Goal: Entertainment & Leisure: Consume media (video, audio)

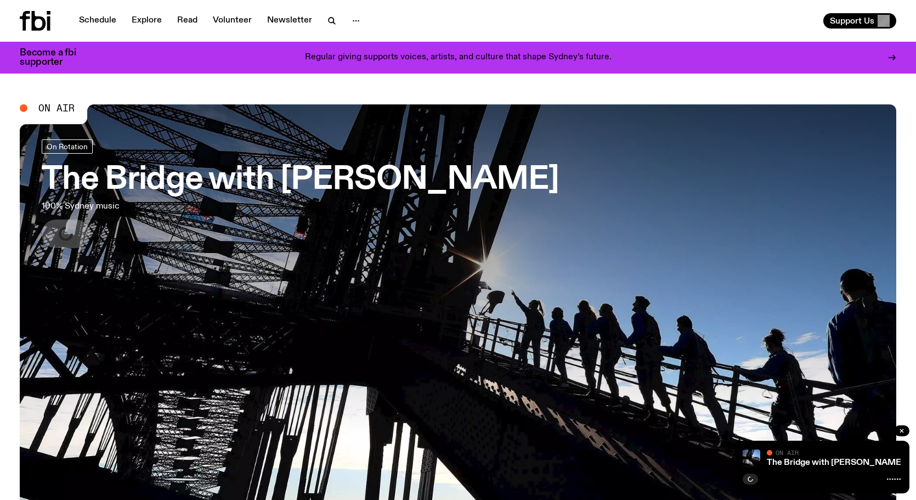
click at [88, 19] on link "Schedule" at bounding box center [97, 20] width 50 height 15
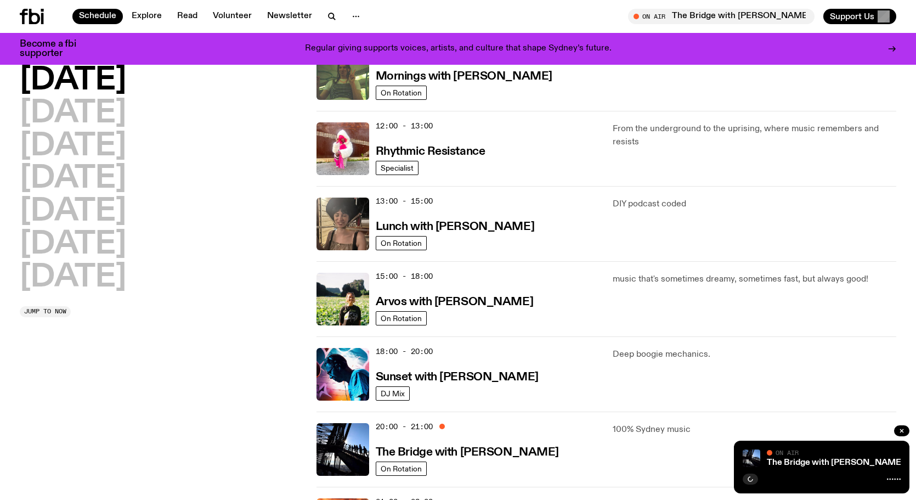
scroll to position [210, 0]
click at [470, 376] on h3 "Sunset with [PERSON_NAME]" at bounding box center [457, 377] width 163 height 12
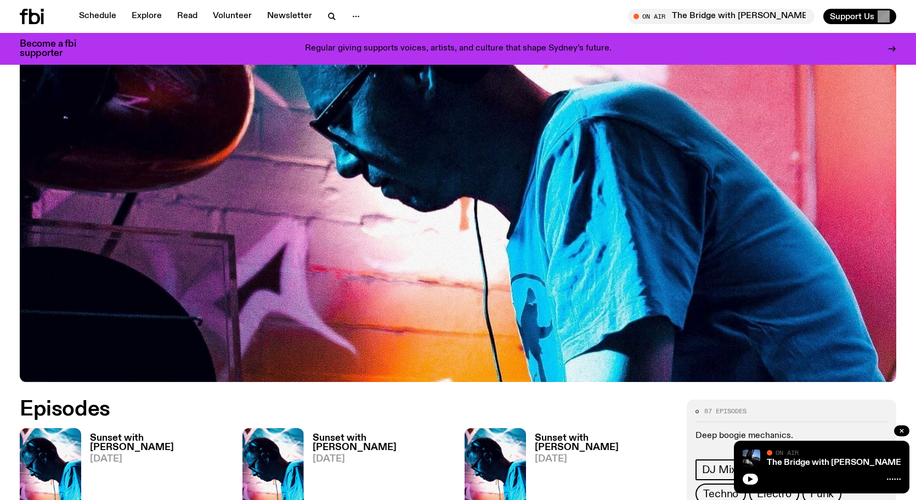
scroll to position [379, 0]
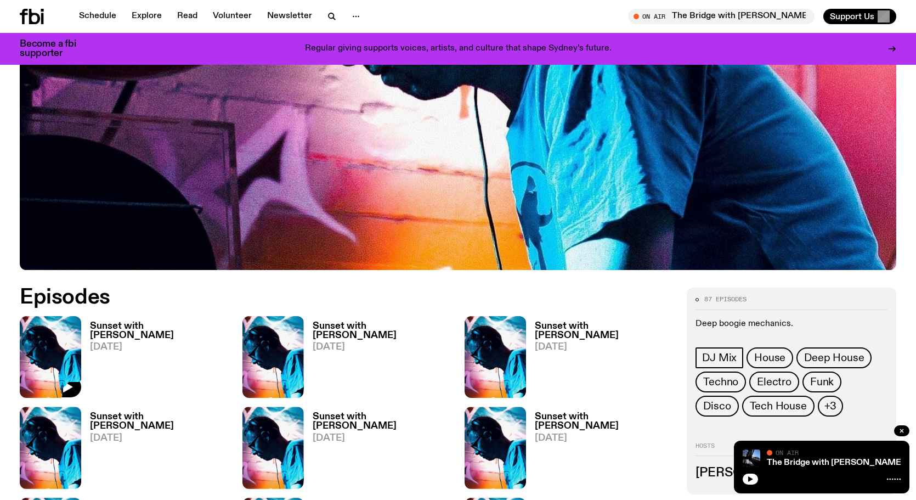
click at [49, 354] on img at bounding box center [50, 357] width 61 height 82
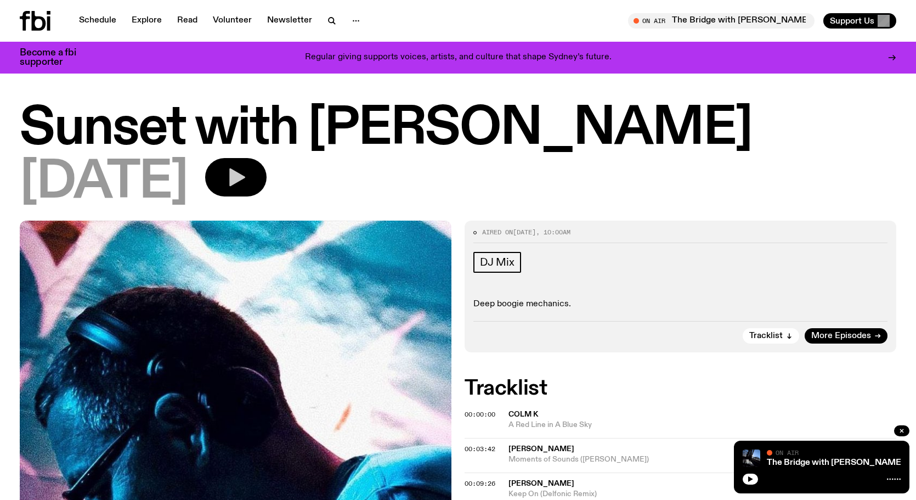
click at [245, 184] on icon "button" at bounding box center [237, 177] width 16 height 18
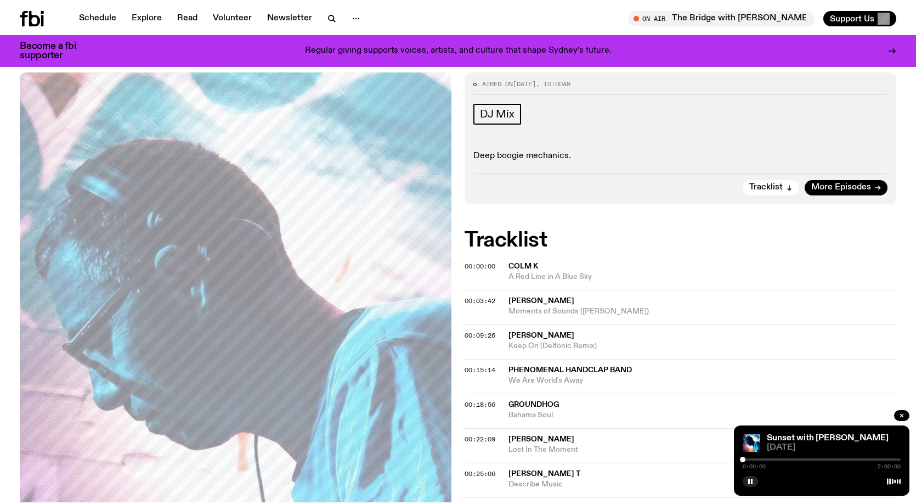
scroll to position [161, 0]
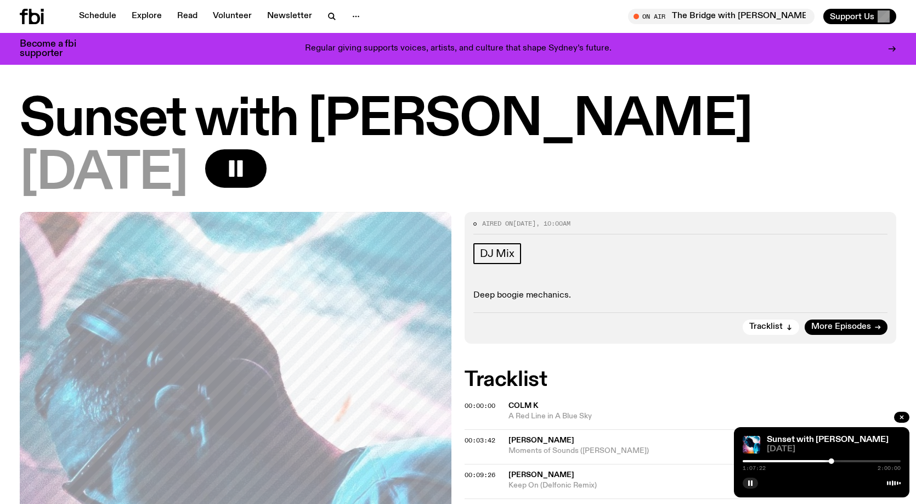
scroll to position [161, 0]
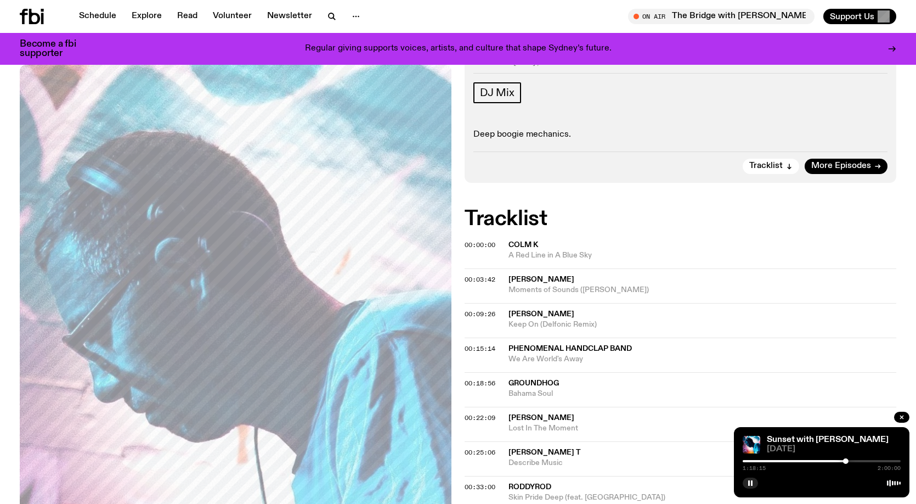
click at [463, 21] on div "On Air The Bridge with [PERSON_NAME] Tune in live Support Us" at bounding box center [680, 16] width 434 height 15
click at [506, 18] on div "On Air The Bridge with [PERSON_NAME] Tune in live Support Us" at bounding box center [680, 16] width 434 height 15
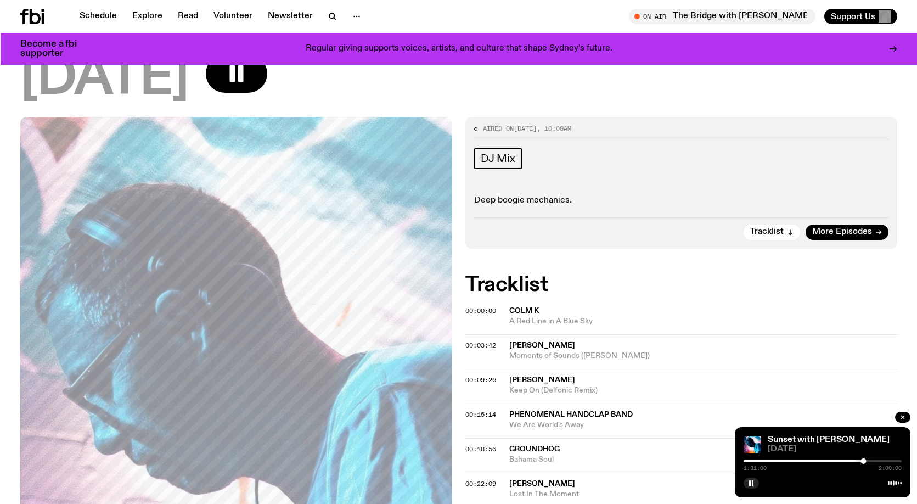
scroll to position [0, 0]
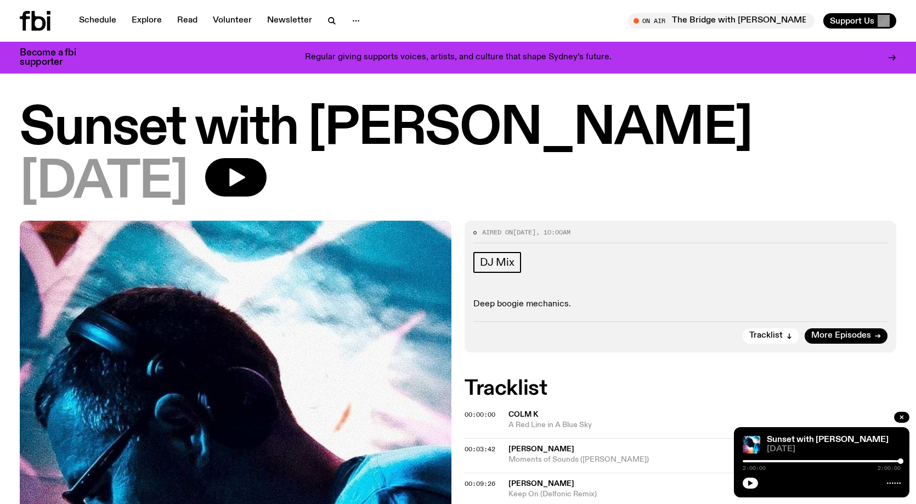
click at [756, 491] on div "Sunset with [PERSON_NAME] [DATE] 2:00:00 2:00:00" at bounding box center [822, 462] width 176 height 70
click at [752, 479] on button "button" at bounding box center [750, 482] width 15 height 11
click at [812, 461] on div at bounding box center [822, 461] width 158 height 2
